Goal: Ask a question

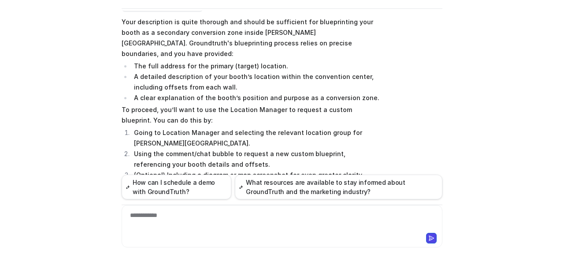
scroll to position [399, 0]
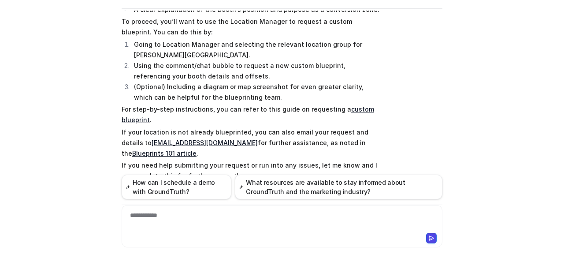
click at [202, 215] on div "**********" at bounding box center [282, 221] width 317 height 20
drag, startPoint x: 164, startPoint y: 215, endPoint x: 112, endPoint y: 220, distance: 52.3
click at [115, 220] on div "C Custom Knowledge Powered by eesel Reset Chat 👋 Hi! How can I help you [DATE]?…" at bounding box center [282, 101] width 335 height 247
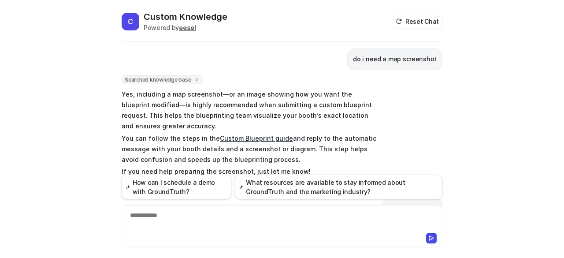
scroll to position [586, 0]
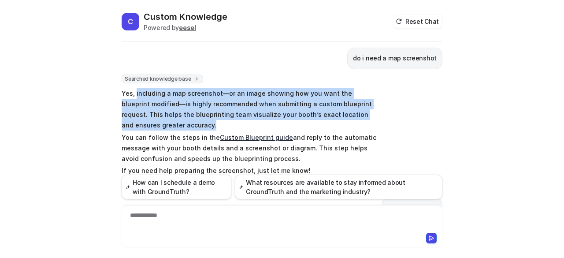
drag, startPoint x: 151, startPoint y: 94, endPoint x: 133, endPoint y: 64, distance: 34.8
click at [133, 88] on p "Yes, including a map screenshot—or an image showing how you want the blueprint …" at bounding box center [251, 109] width 258 height 42
copy p "including a map screenshot—or an image showing how you want the blueprint modif…"
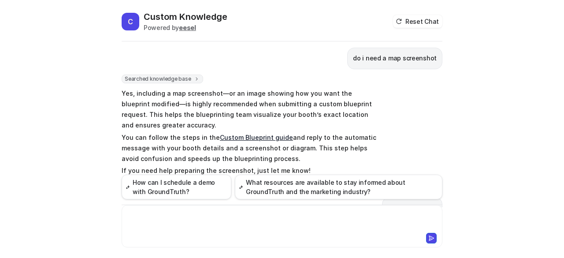
click at [199, 216] on div at bounding box center [282, 221] width 317 height 20
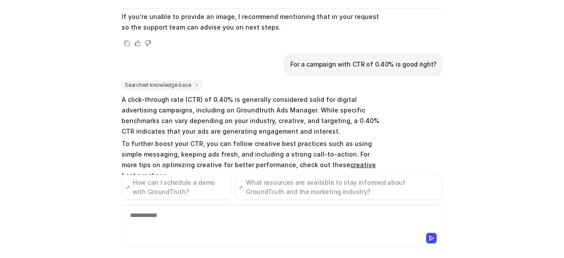
scroll to position [888, 0]
